Goal: Information Seeking & Learning: Learn about a topic

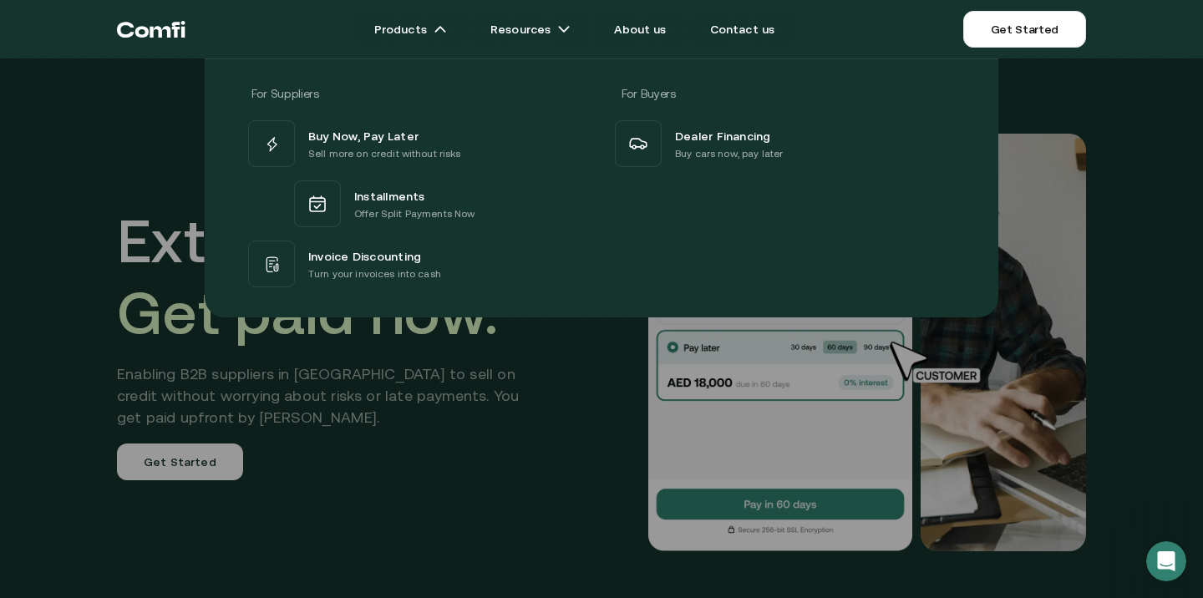
click at [538, 487] on div at bounding box center [601, 357] width 1203 height 598
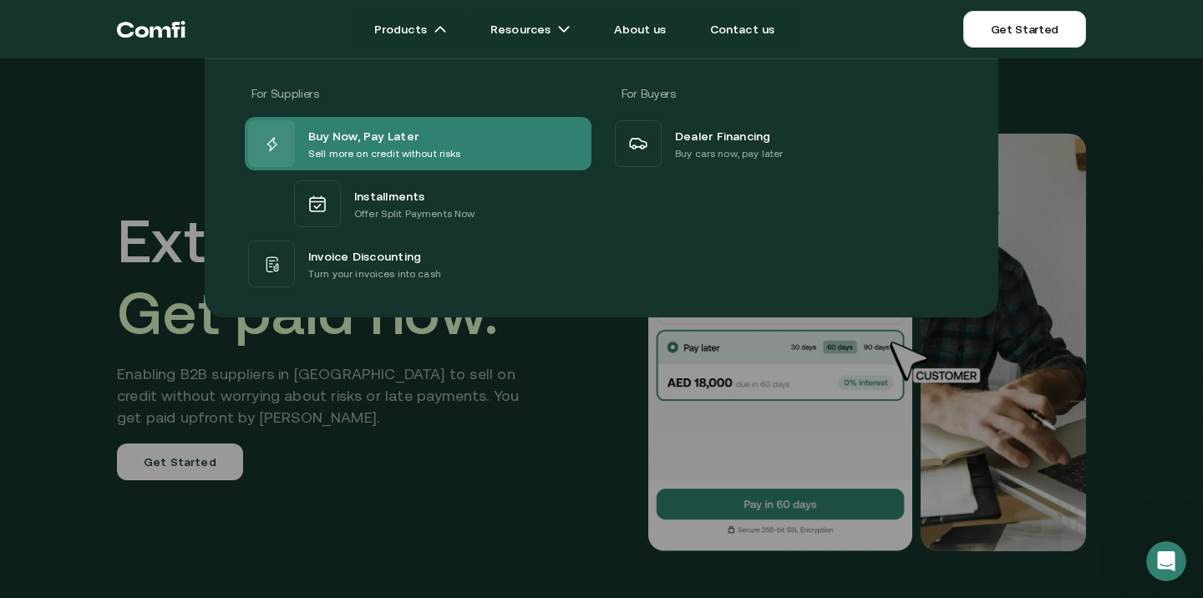
click at [419, 136] on div "Buy Now, Pay Later" at bounding box center [384, 135] width 153 height 20
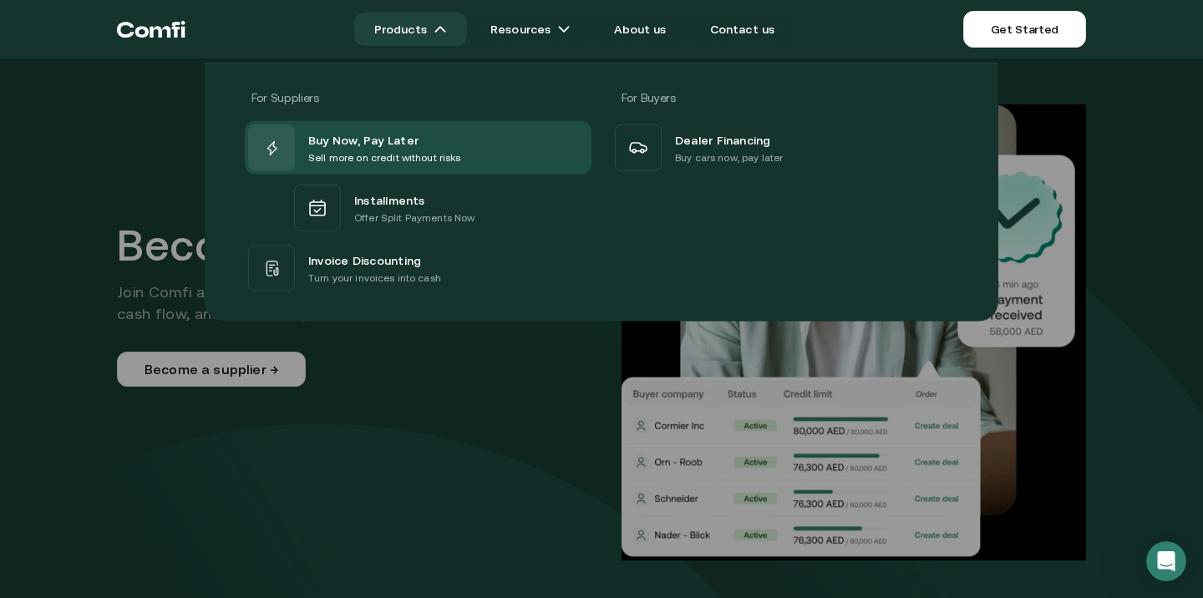
click at [441, 28] on img at bounding box center [440, 29] width 13 height 13
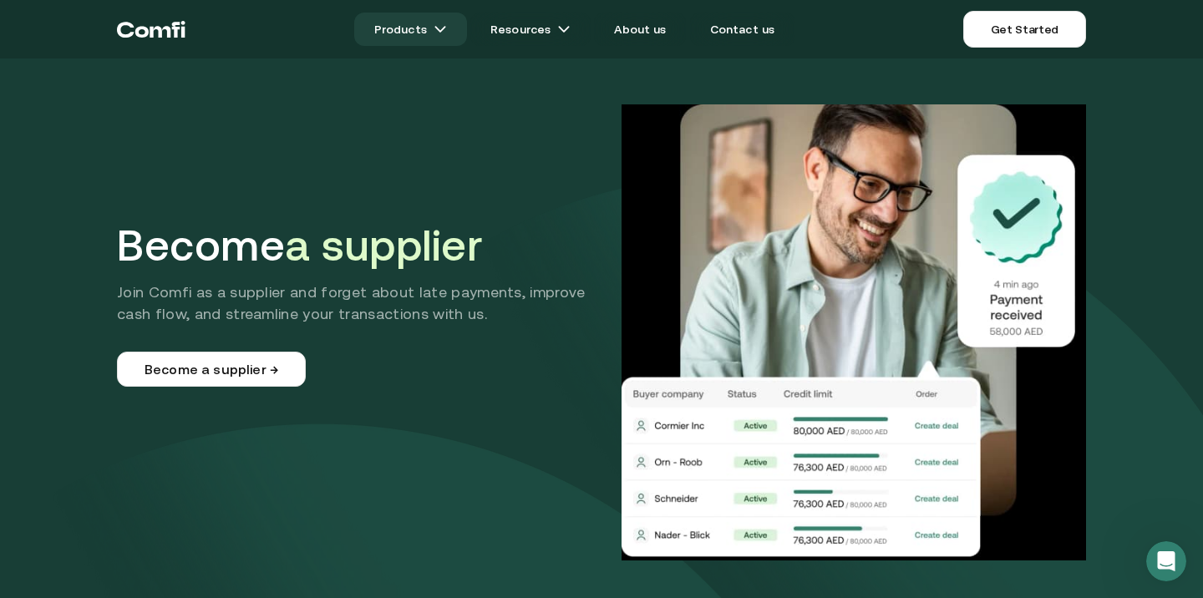
click at [441, 28] on link "Products" at bounding box center [410, 29] width 113 height 33
click at [531, 26] on link "Resources" at bounding box center [530, 29] width 120 height 33
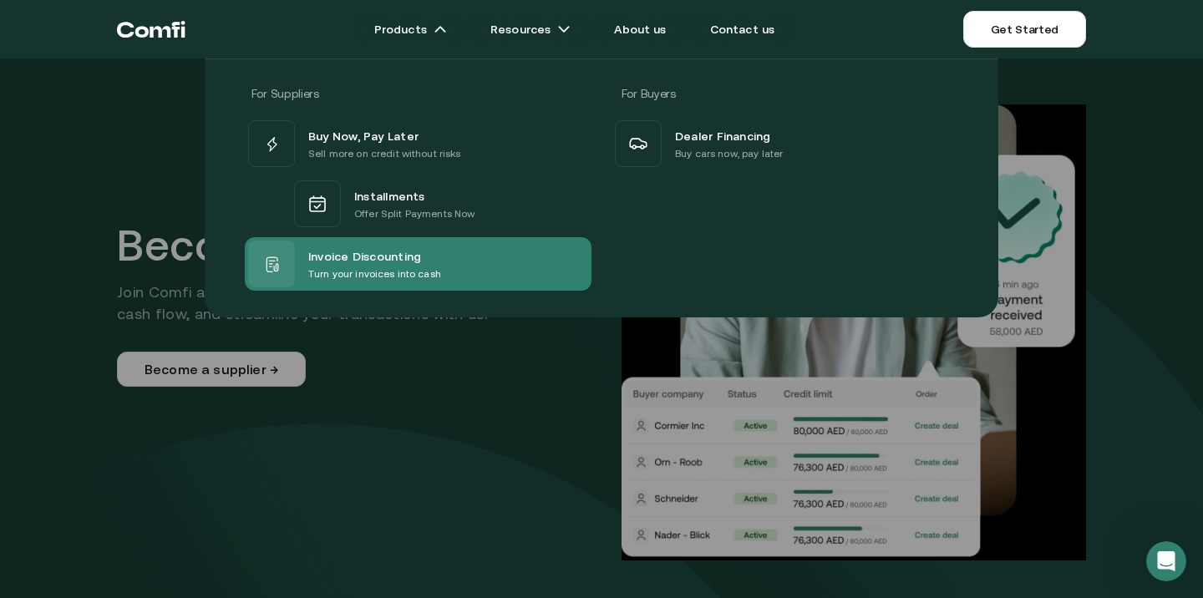
click at [394, 259] on span "Invoice Discounting" at bounding box center [364, 256] width 113 height 20
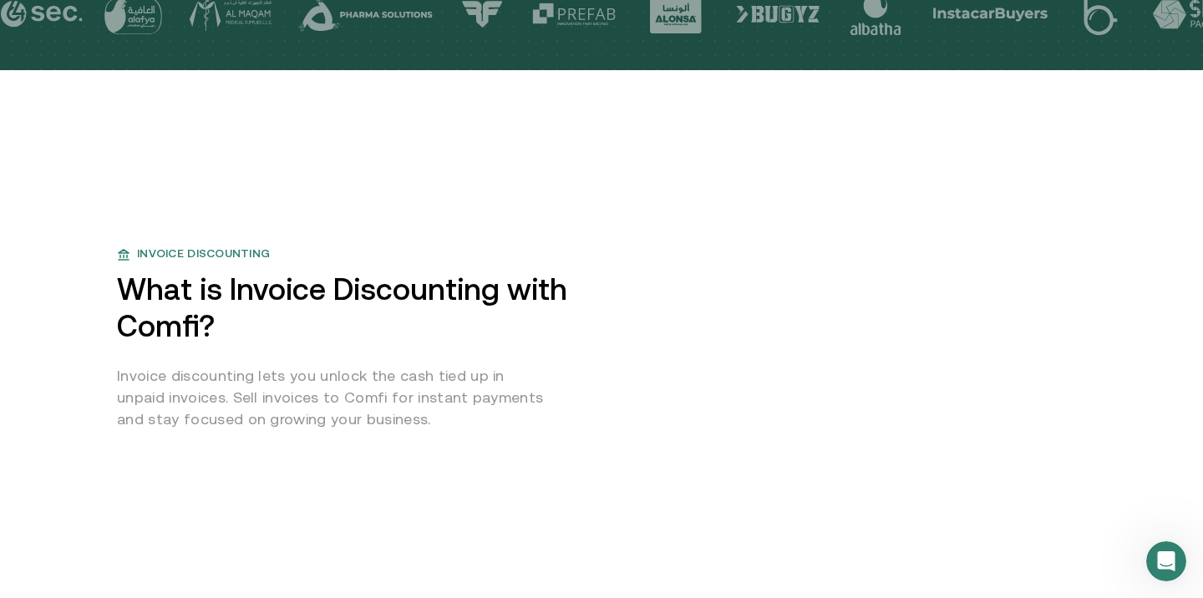
scroll to position [651, 0]
